Goal: Use online tool/utility: Utilize a website feature to perform a specific function

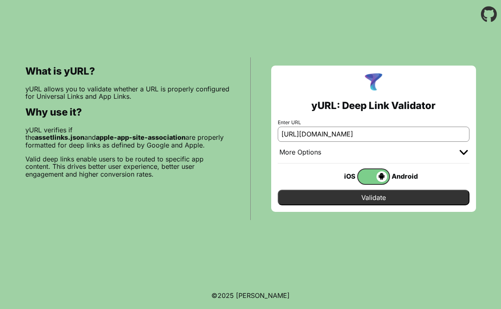
click at [393, 194] on input "Validate" at bounding box center [374, 198] width 192 height 16
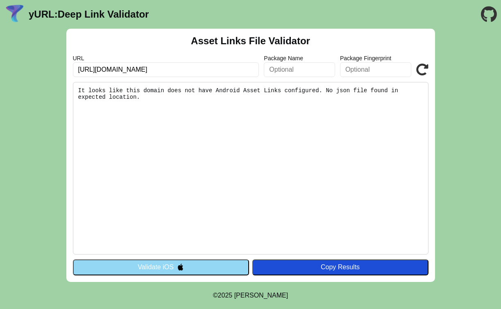
drag, startPoint x: 146, startPoint y: 98, endPoint x: 42, endPoint y: 73, distance: 106.4
click at [42, 73] on div "Asset Links File Validator URL [URL][DOMAIN_NAME] Package Name Package Fingerpr…" at bounding box center [250, 155] width 501 height 253
click at [150, 101] on pre "It looks like this domain does not have Android Asset Links configured. No json…" at bounding box center [251, 168] width 356 height 172
